Goal: Find specific page/section: Find specific page/section

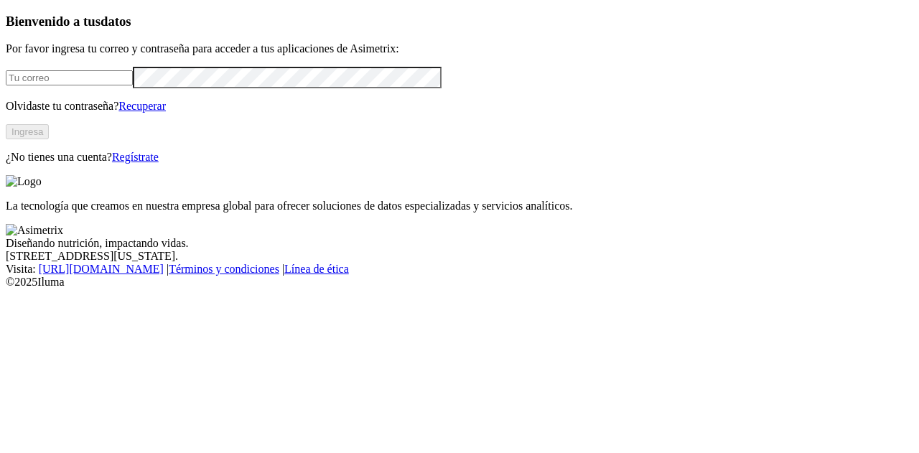
type input "[EMAIL_ADDRESS][DOMAIN_NAME]"
click at [49, 139] on button "Ingresa" at bounding box center [27, 131] width 43 height 15
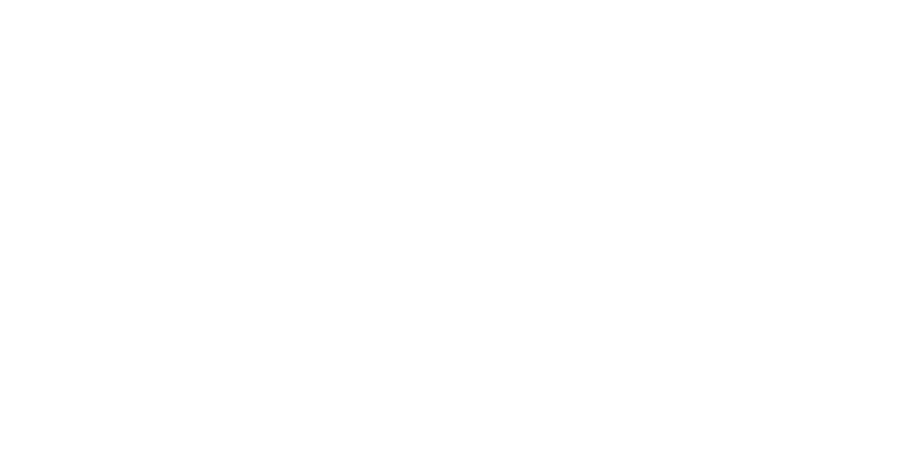
drag, startPoint x: 118, startPoint y: 270, endPoint x: 304, endPoint y: 325, distance: 194.7
drag, startPoint x: 213, startPoint y: 210, endPoint x: 687, endPoint y: 336, distance: 490.5
drag, startPoint x: 597, startPoint y: 192, endPoint x: 817, endPoint y: 297, distance: 243.5
